Goal: Information Seeking & Learning: Learn about a topic

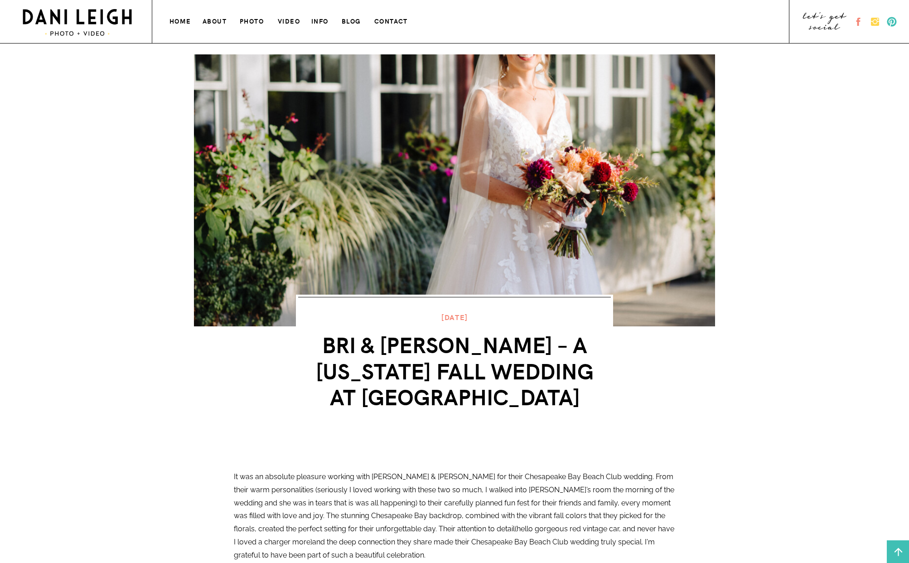
scroll to position [5951, 0]
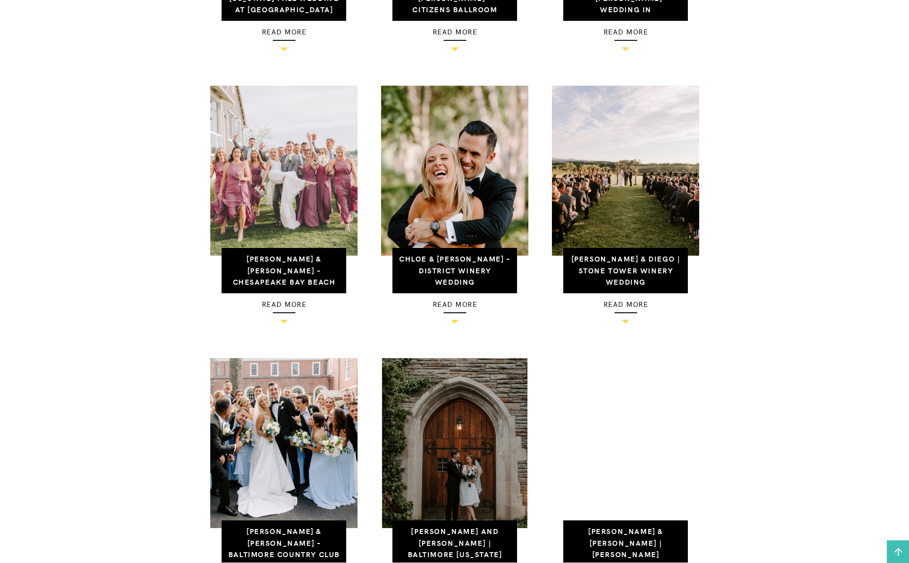
scroll to position [586, 0]
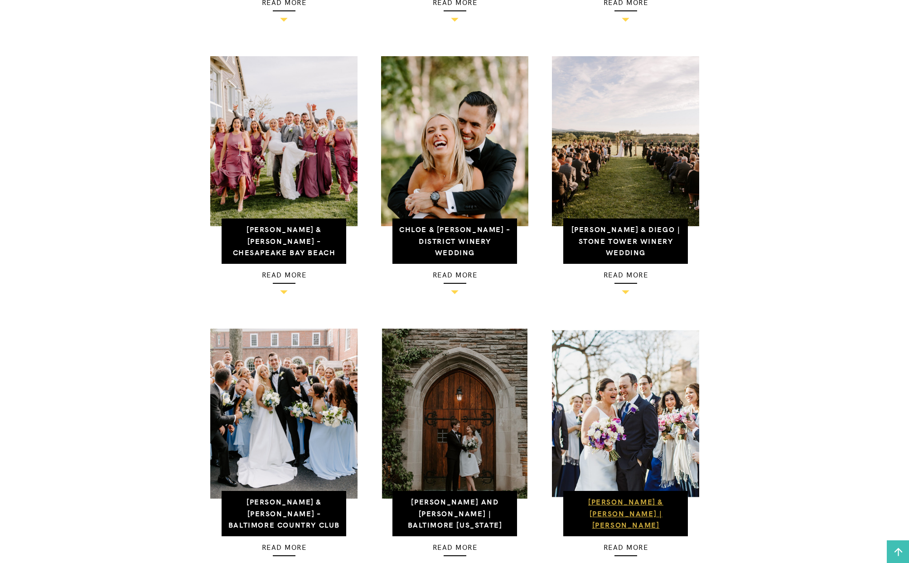
click at [612, 500] on link "Stacy & Josh | Winslow Room" at bounding box center [626, 518] width 86 height 45
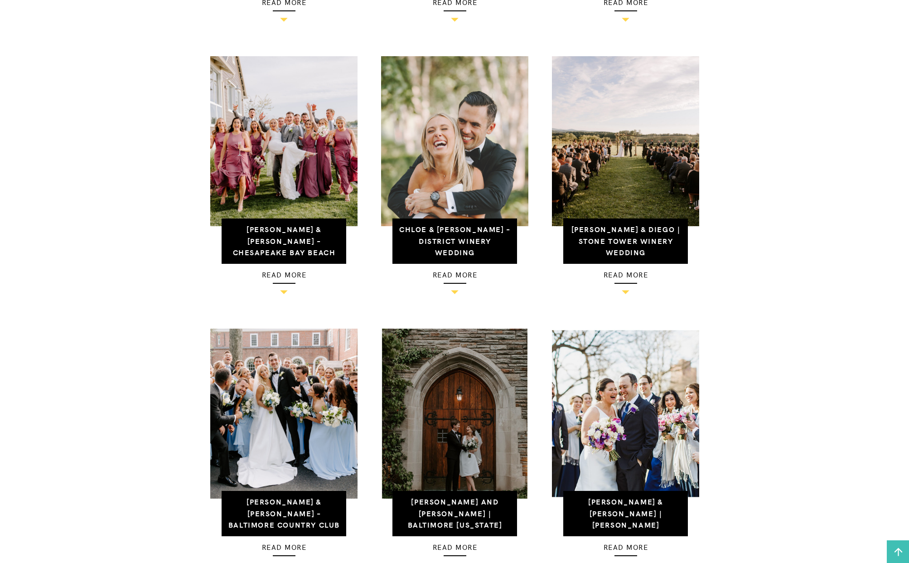
click at [444, 193] on img at bounding box center [454, 141] width 147 height 170
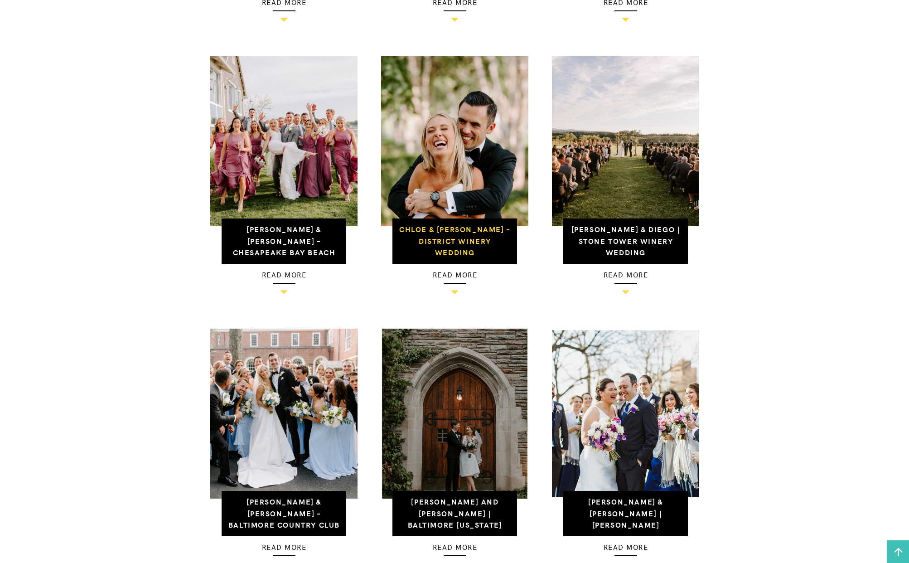
click at [437, 234] on h3 "Chloe & [PERSON_NAME] – District Winery Wedding" at bounding box center [454, 240] width 113 height 35
click at [439, 232] on link "Chloe & [PERSON_NAME] – District Winery Wedding" at bounding box center [454, 240] width 111 height 33
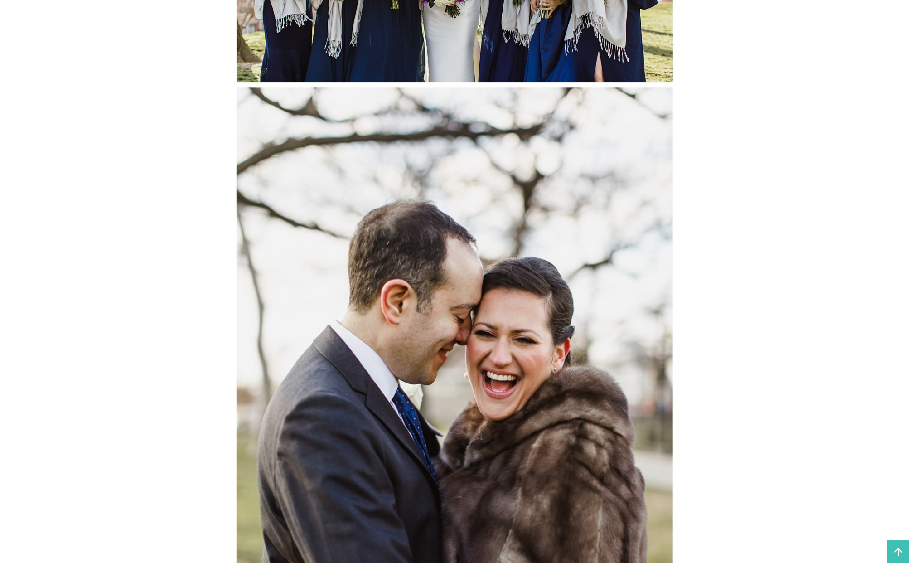
scroll to position [6808, 0]
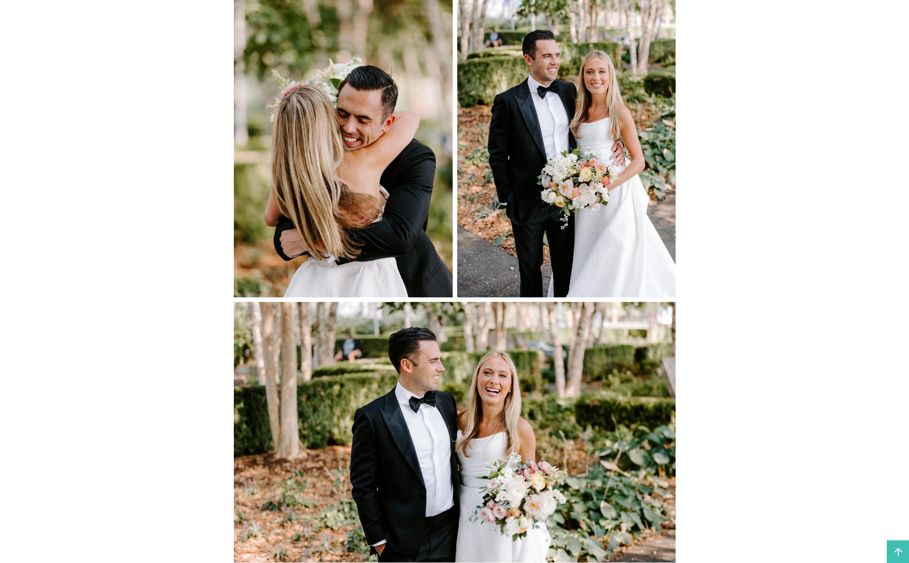
scroll to position [3111, 0]
